Goal: Obtain resource: Download file/media

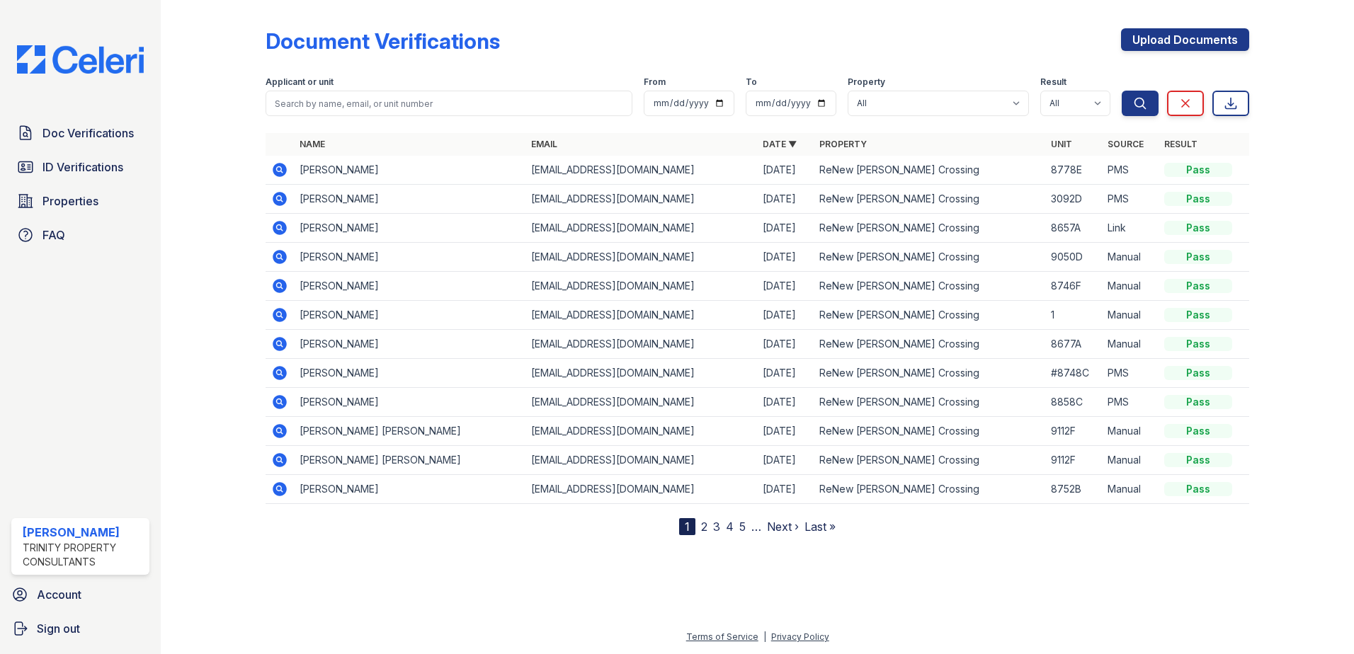
click at [278, 173] on icon at bounding box center [280, 170] width 14 height 14
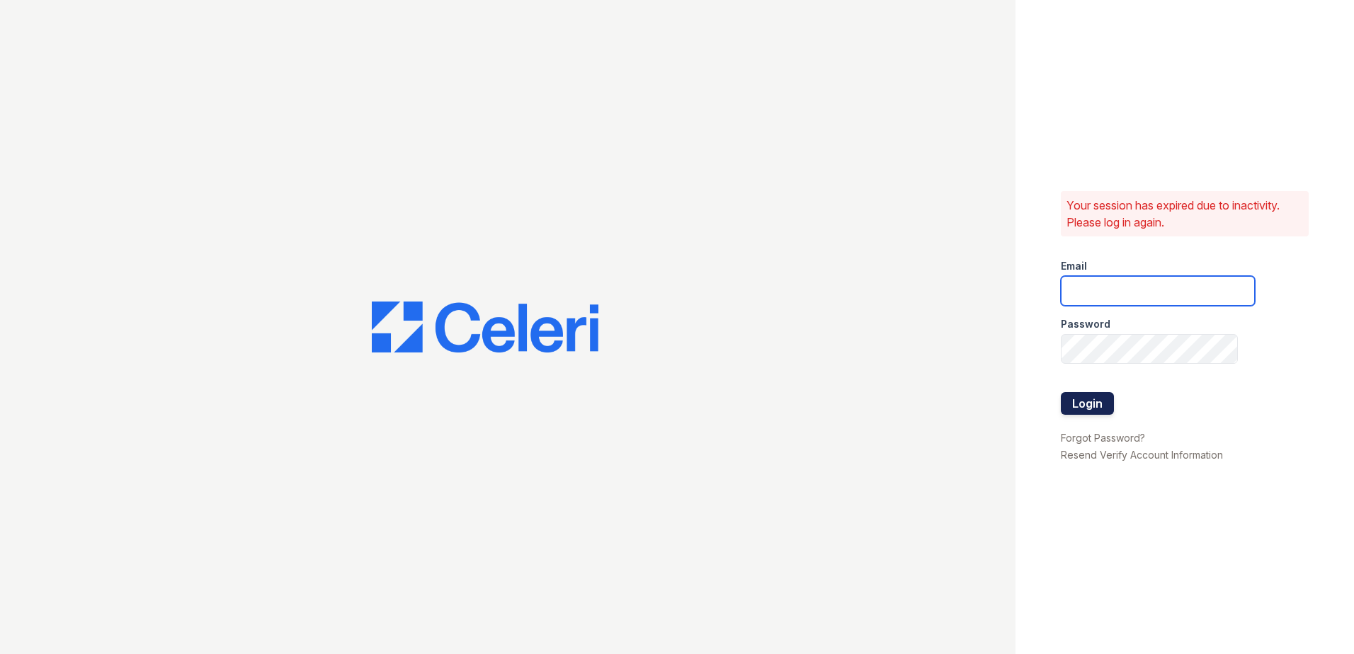
type input "[EMAIL_ADDRESS][DOMAIN_NAME]"
click at [1066, 399] on button "Login" at bounding box center [1087, 403] width 53 height 23
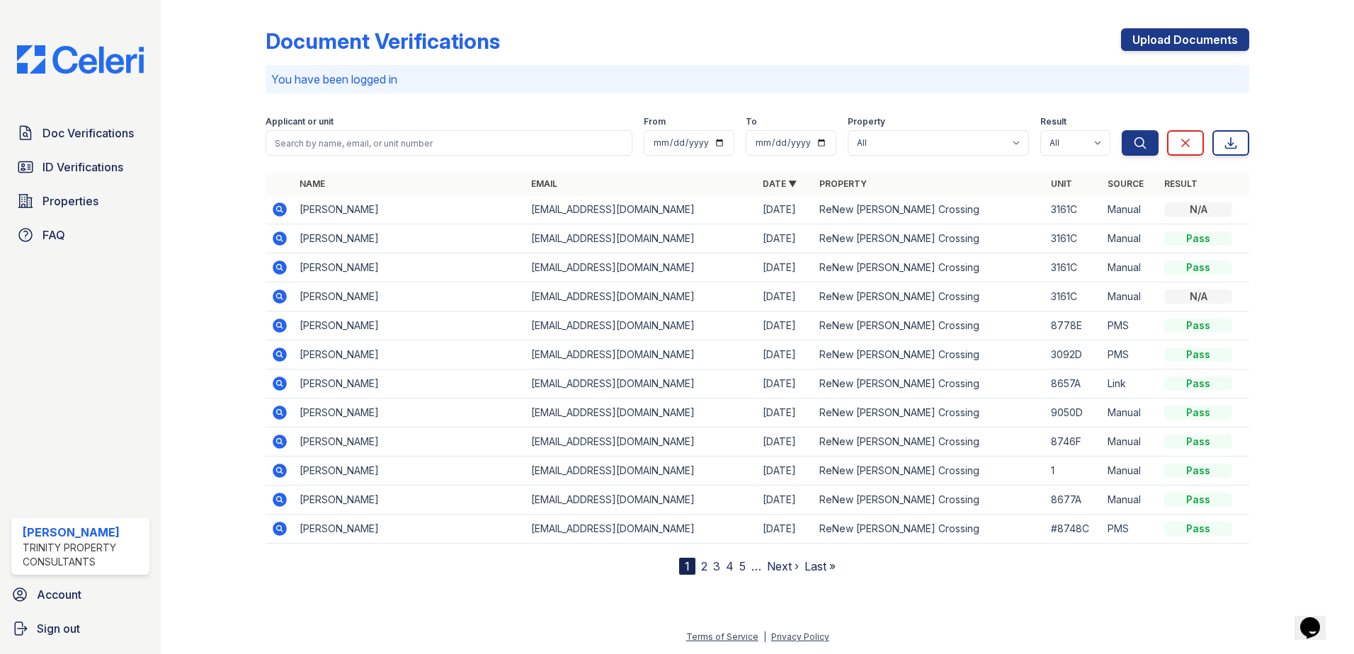
click at [276, 322] on icon at bounding box center [280, 326] width 14 height 14
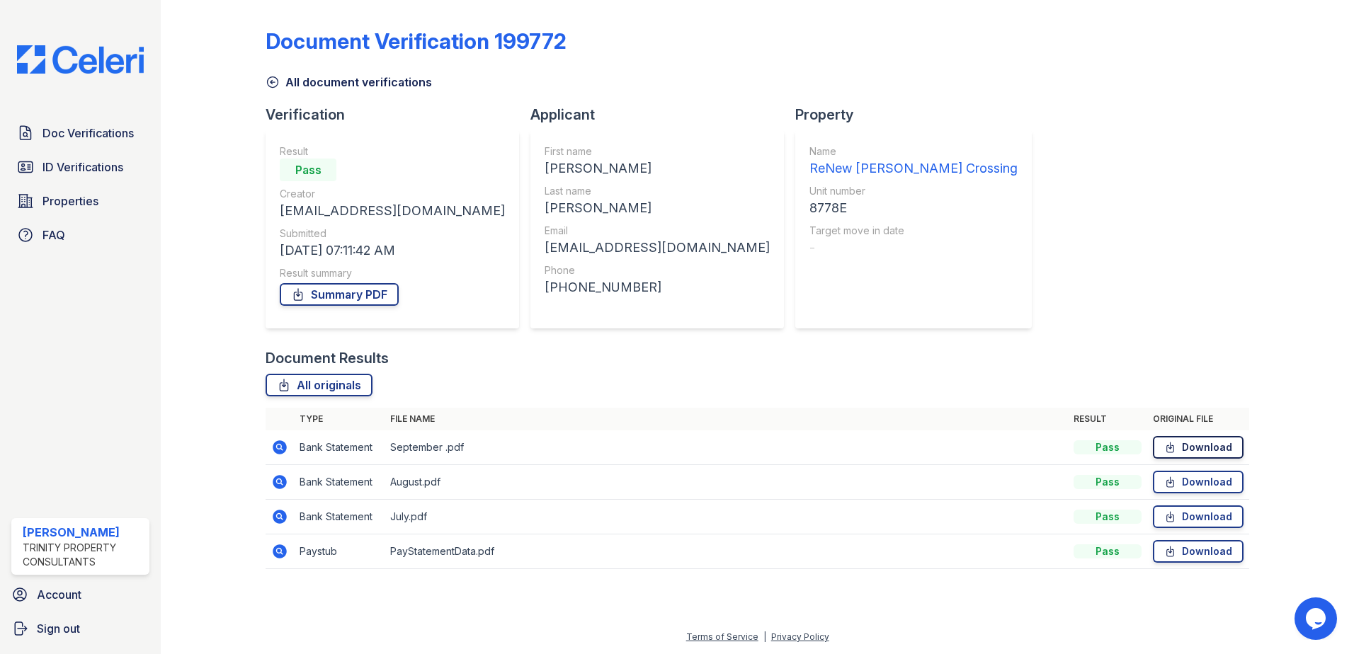
click at [1208, 446] on link "Download" at bounding box center [1198, 447] width 91 height 23
click at [281, 448] on icon at bounding box center [279, 447] width 17 height 17
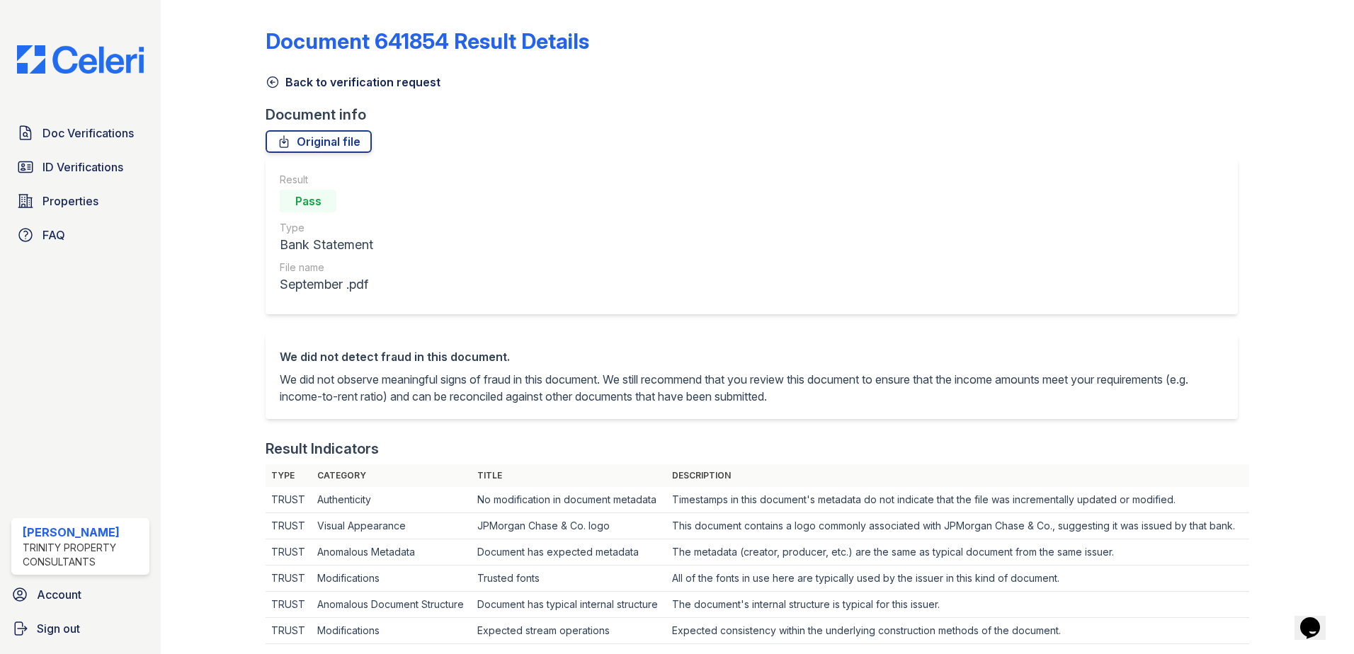
click at [273, 81] on icon at bounding box center [273, 82] width 14 height 14
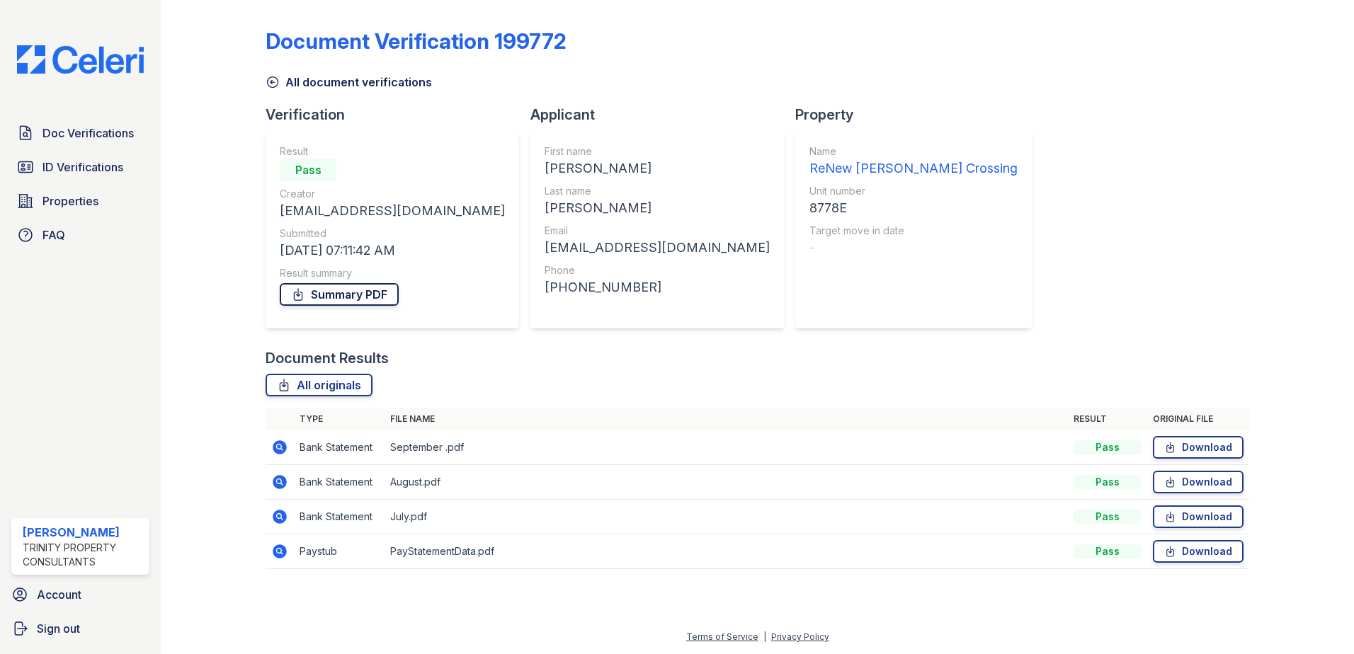
click at [361, 291] on link "Summary PDF" at bounding box center [339, 294] width 119 height 23
click at [88, 152] on div "Doc Verifications ID Verifications Properties FAQ" at bounding box center [80, 184] width 149 height 130
click at [87, 156] on link "ID Verifications" at bounding box center [80, 167] width 138 height 28
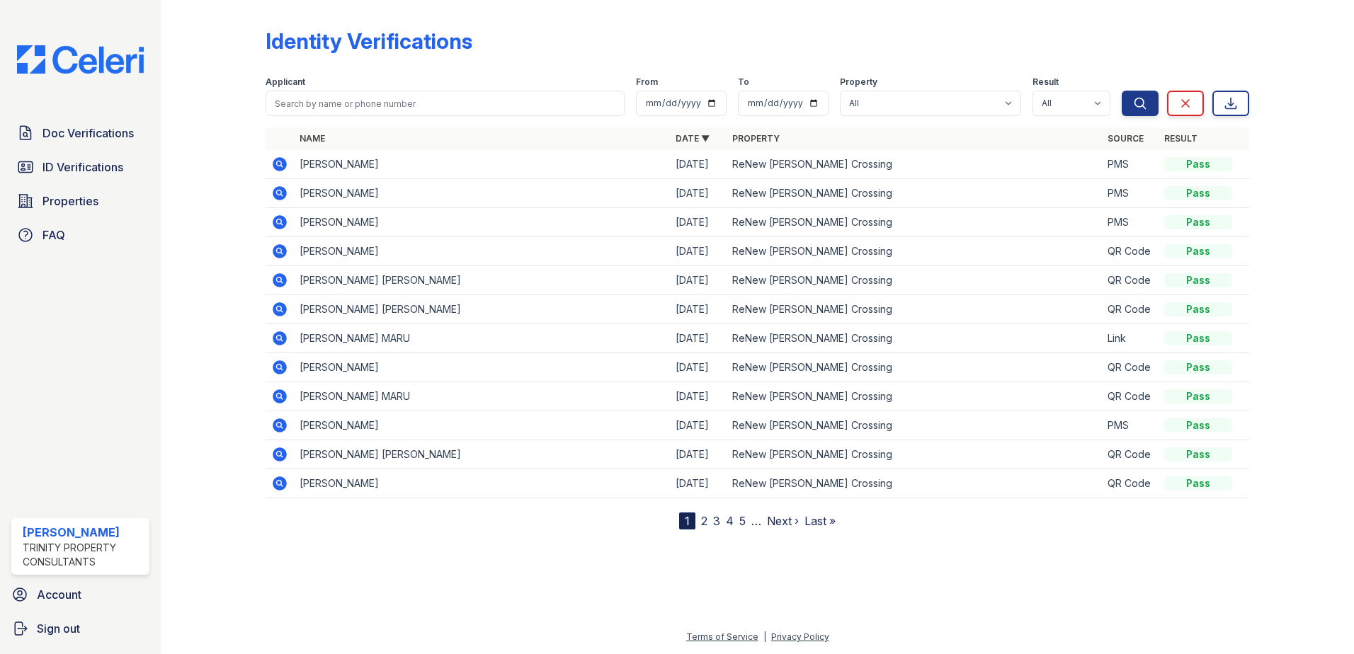
click at [273, 167] on icon at bounding box center [279, 164] width 17 height 17
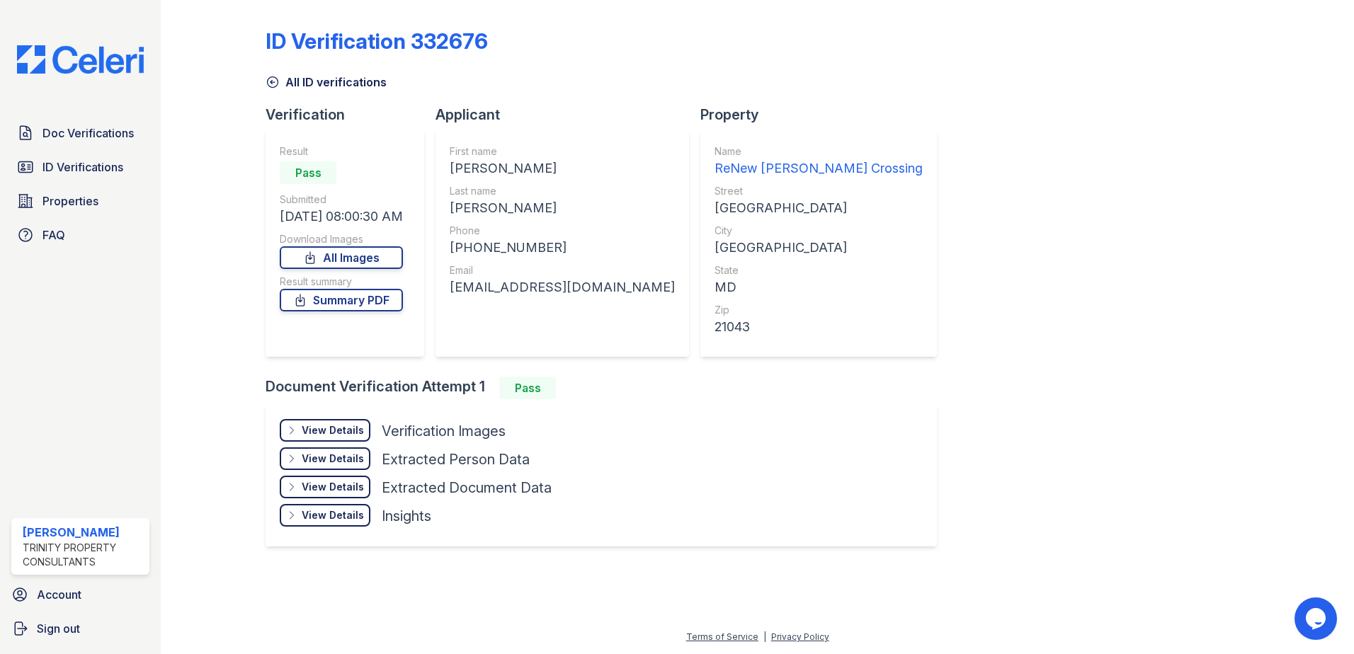
click at [336, 427] on div "View Details" at bounding box center [333, 431] width 62 height 14
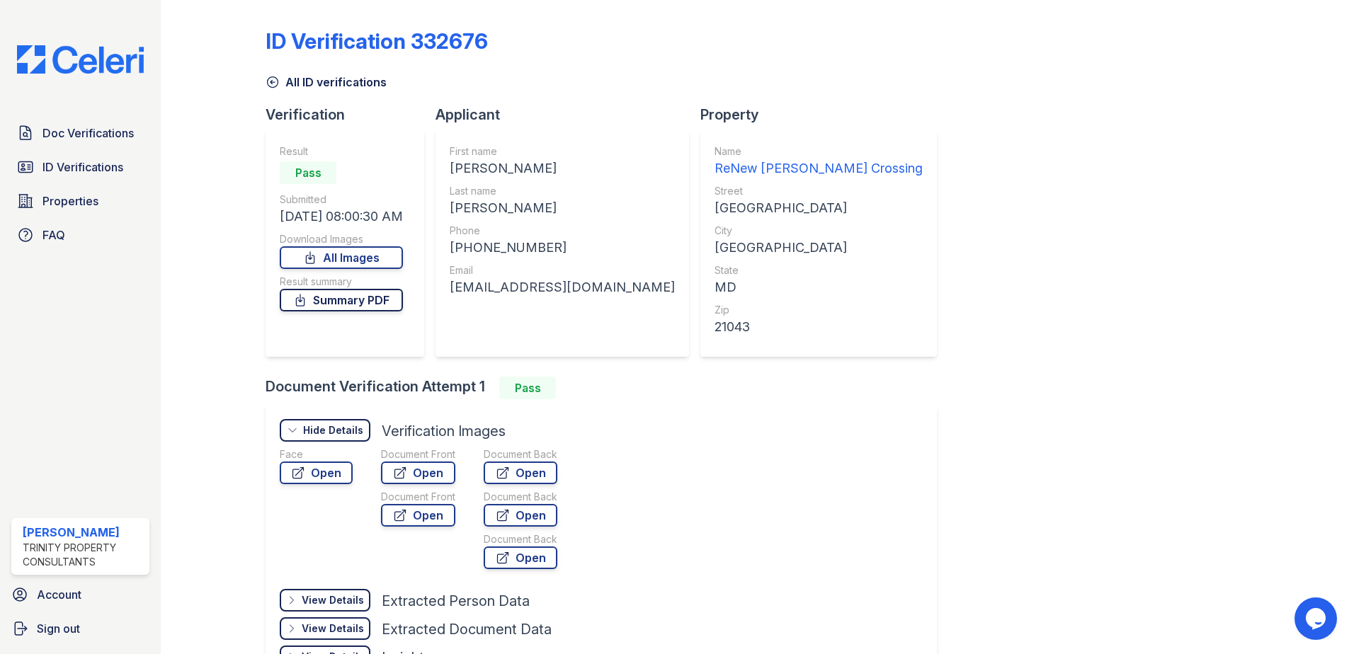
click at [358, 305] on link "Summary PDF" at bounding box center [341, 300] width 123 height 23
click at [42, 130] on span "Doc Verifications" at bounding box center [87, 133] width 91 height 17
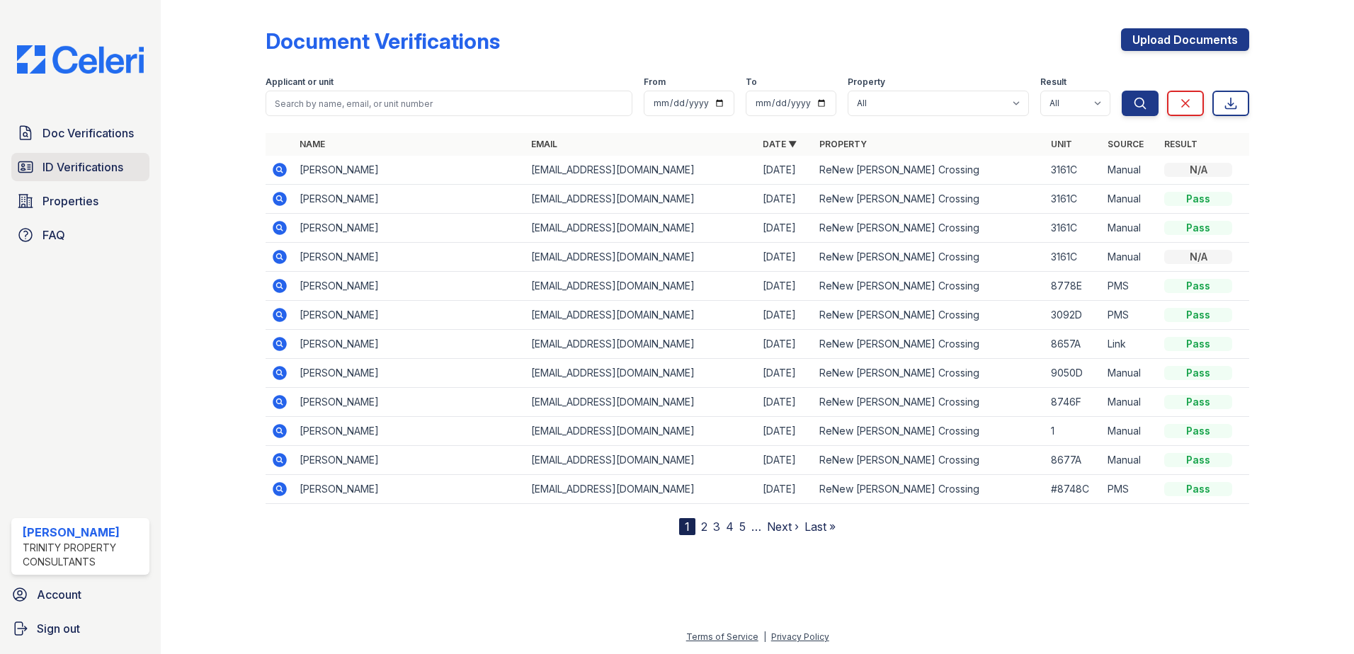
click at [112, 169] on span "ID Verifications" at bounding box center [82, 167] width 81 height 17
